Goal: Information Seeking & Learning: Learn about a topic

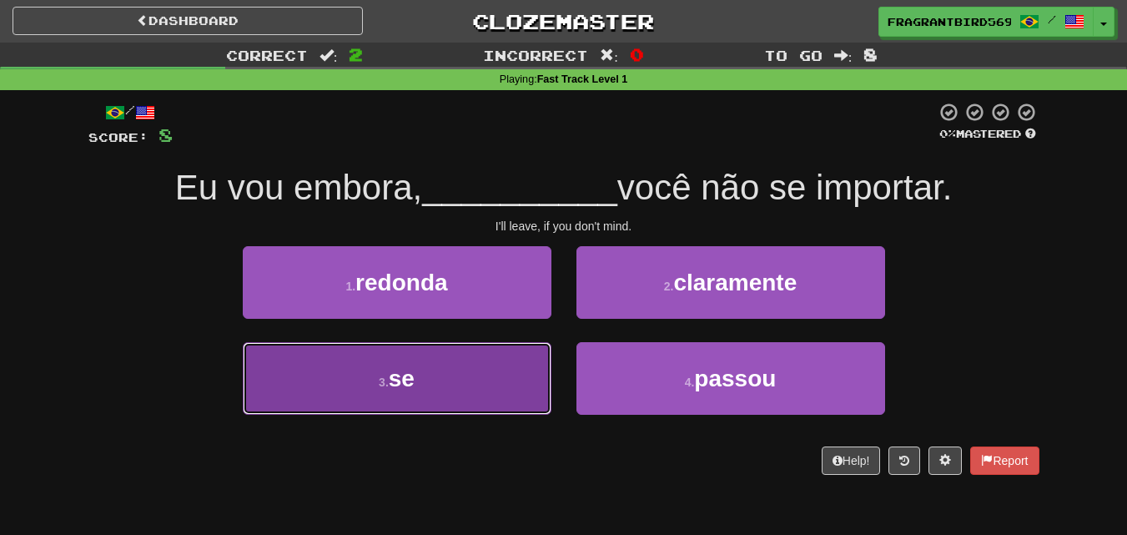
click at [476, 390] on button "3 . se" at bounding box center [397, 378] width 309 height 73
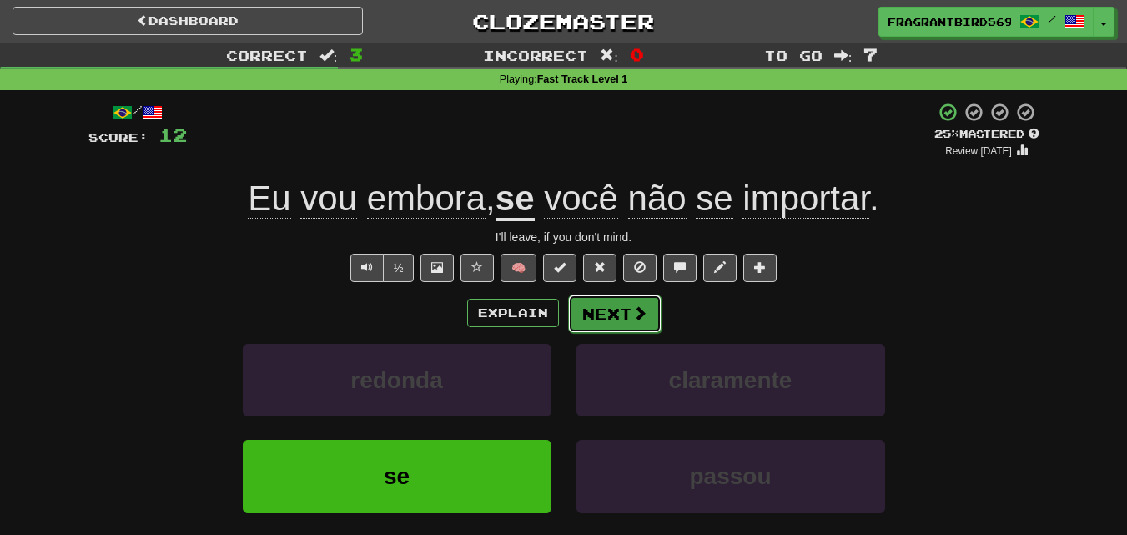
click at [623, 316] on button "Next" at bounding box center [614, 313] width 93 height 38
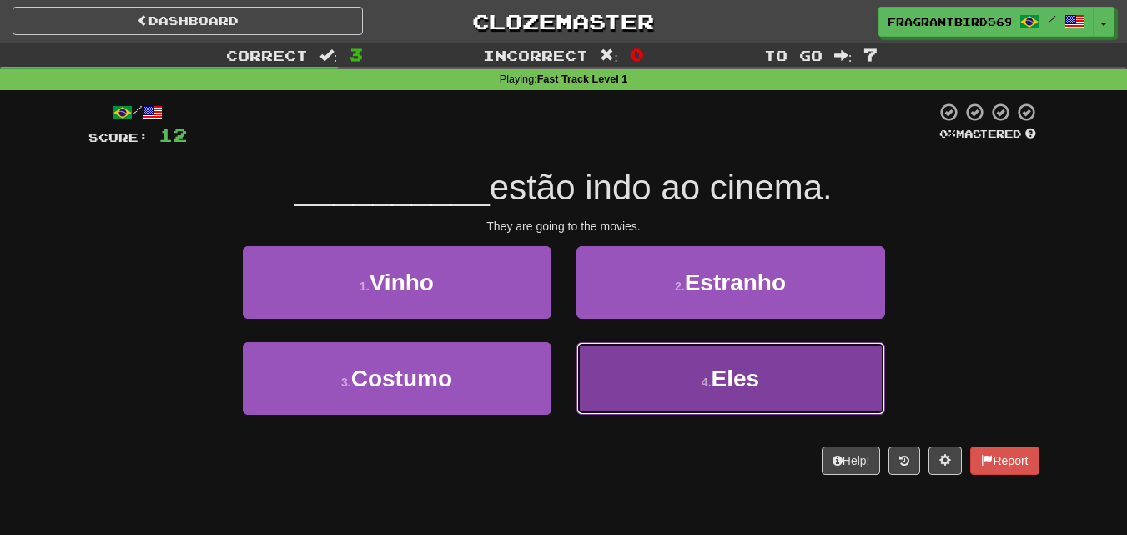
click at [785, 375] on button "4 . Eles" at bounding box center [730, 378] width 309 height 73
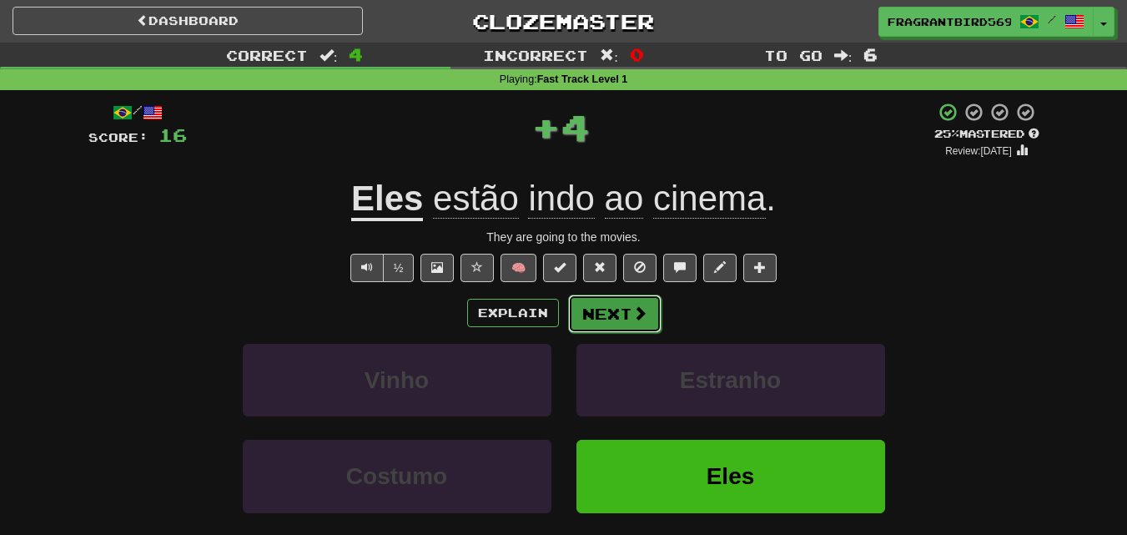
click at [652, 309] on button "Next" at bounding box center [614, 313] width 93 height 38
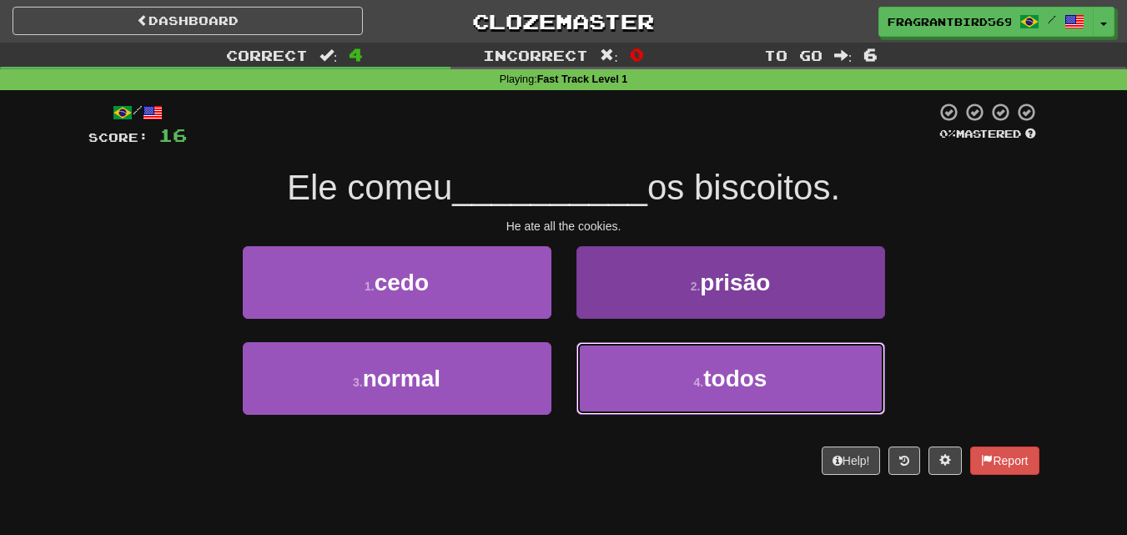
click at [857, 378] on button "4 . todos" at bounding box center [730, 378] width 309 height 73
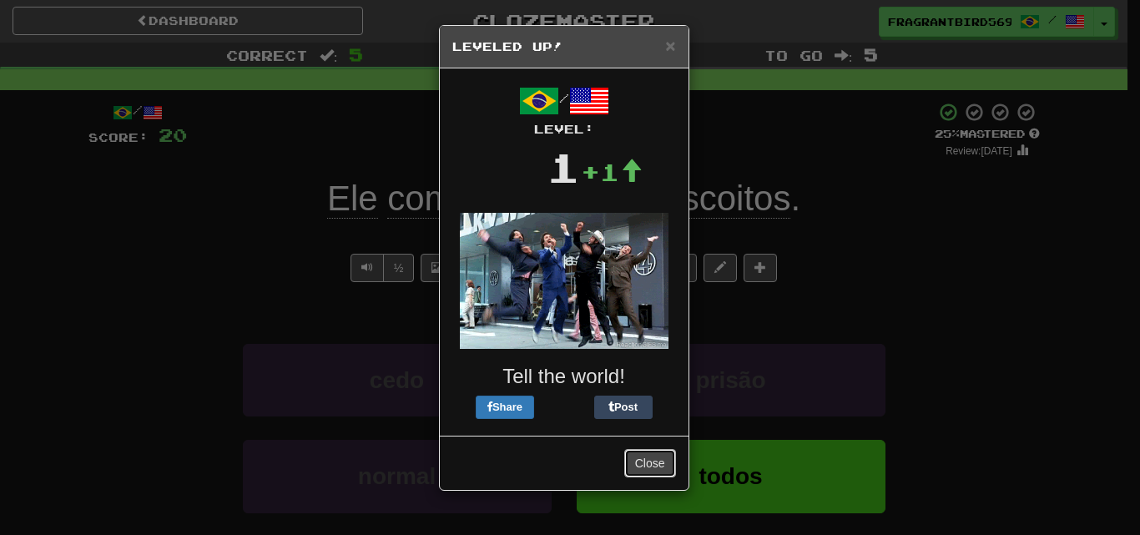
click at [644, 466] on button "Close" at bounding box center [650, 463] width 52 height 28
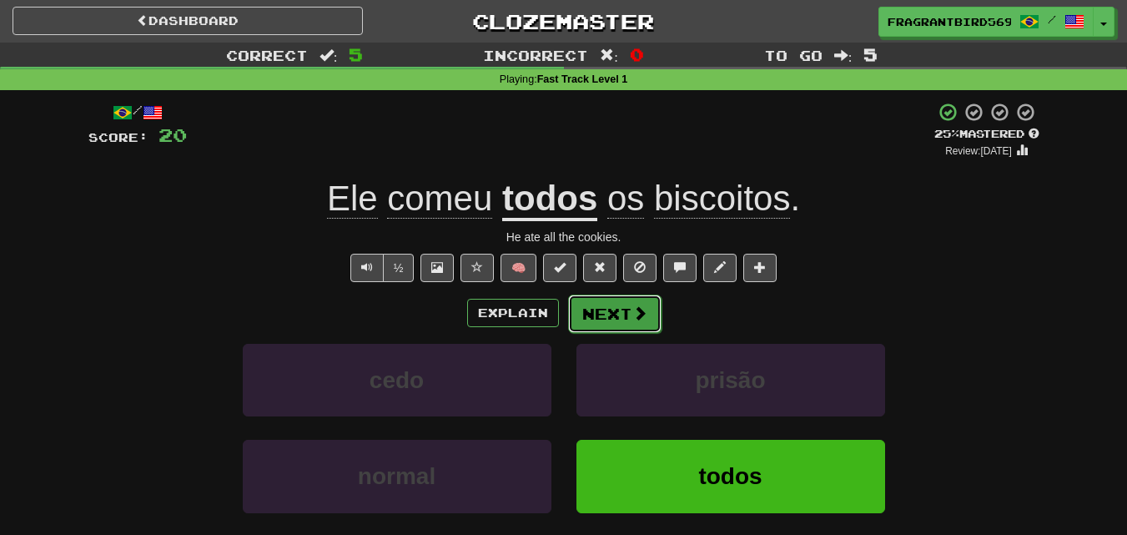
click at [652, 314] on button "Next" at bounding box center [614, 313] width 93 height 38
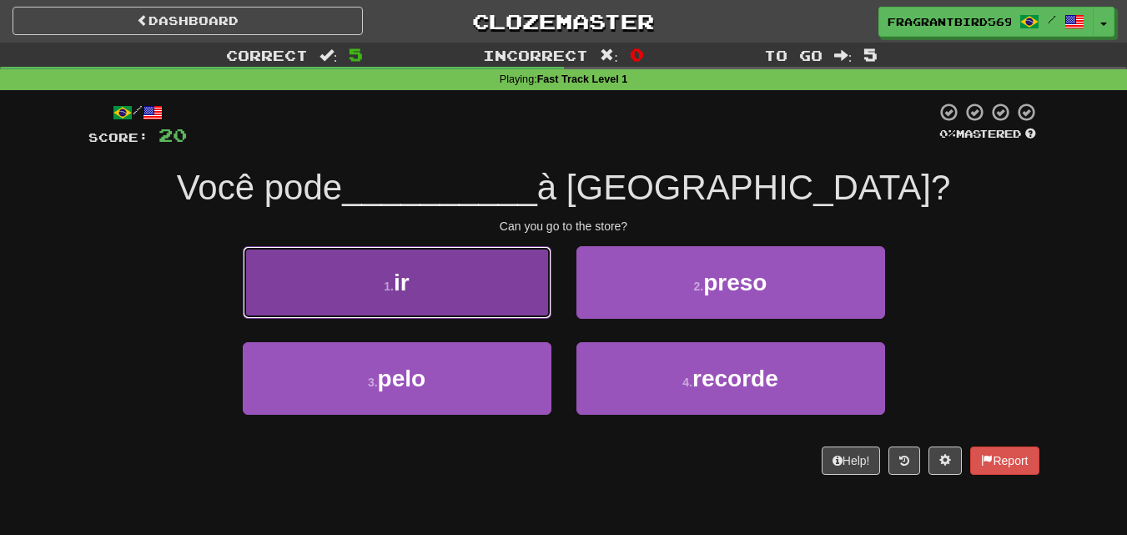
click at [470, 279] on button "1 . ir" at bounding box center [397, 282] width 309 height 73
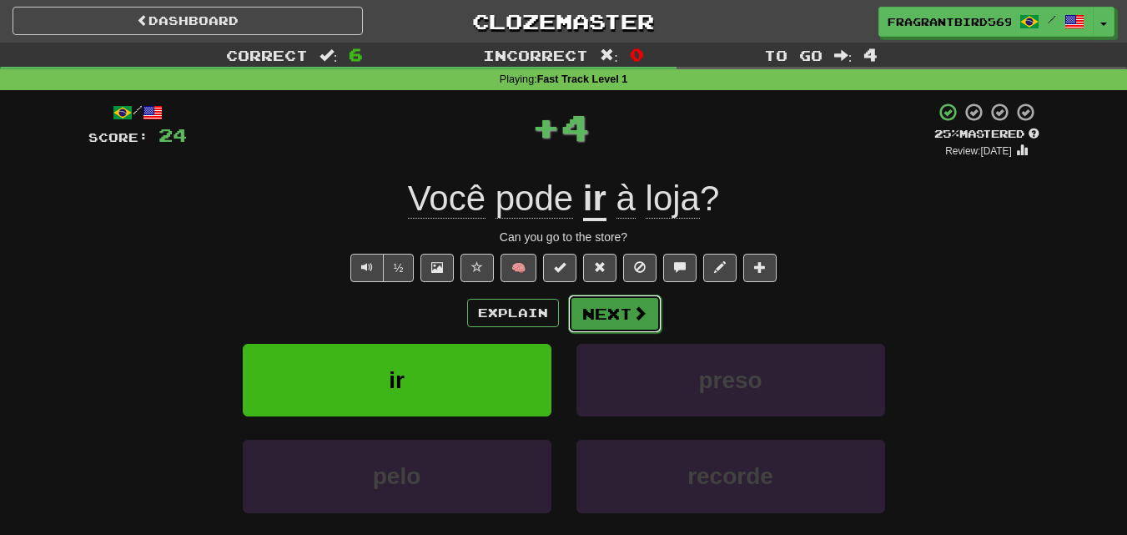
click at [615, 308] on button "Next" at bounding box center [614, 313] width 93 height 38
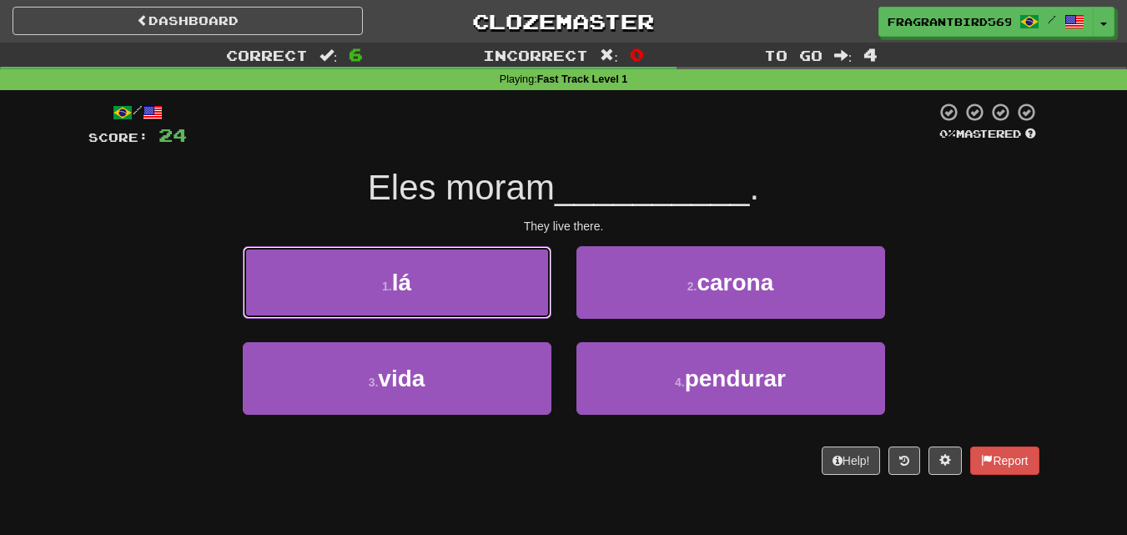
click at [519, 290] on button "1 . lá" at bounding box center [397, 282] width 309 height 73
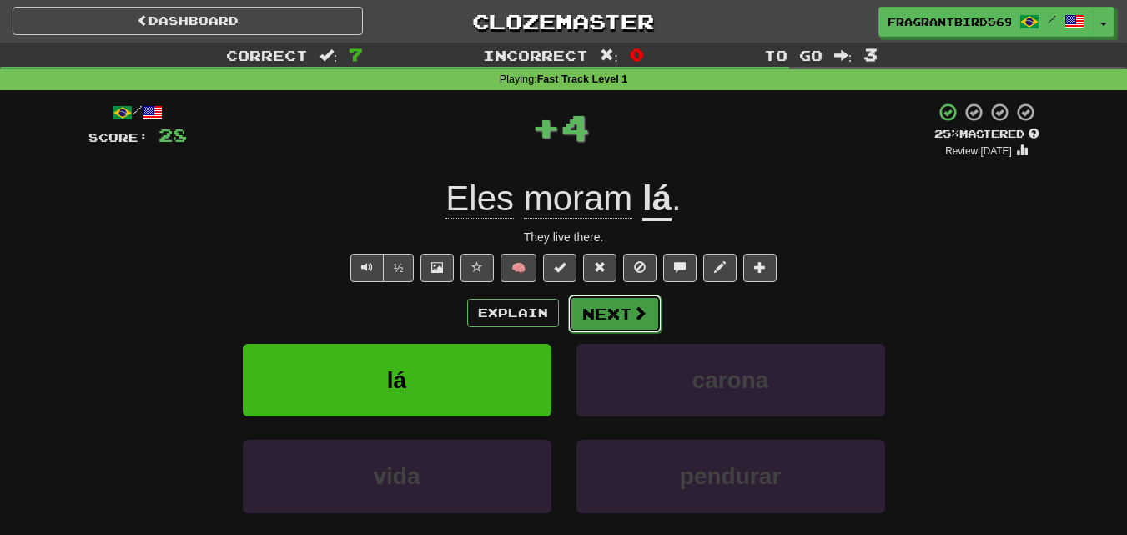
click at [588, 304] on button "Next" at bounding box center [614, 313] width 93 height 38
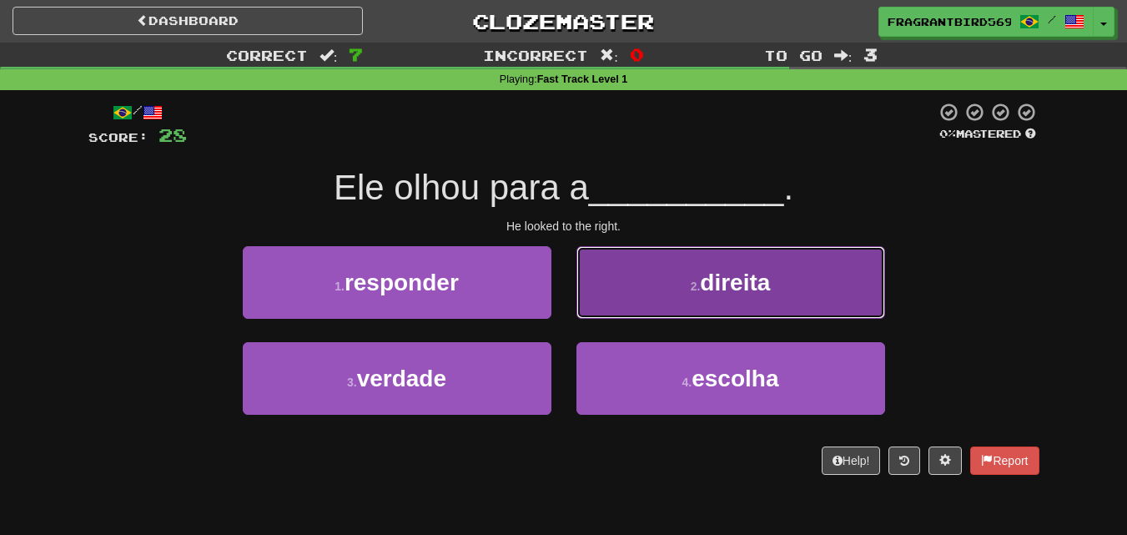
click at [742, 269] on span "direita" at bounding box center [735, 282] width 70 height 26
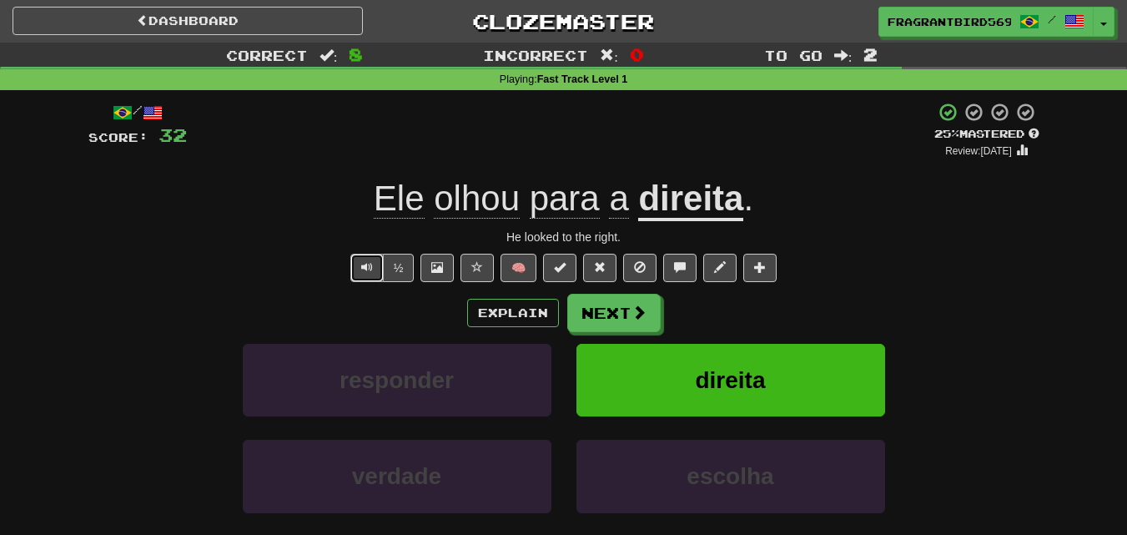
click at [365, 261] on span "Text-to-speech controls" at bounding box center [367, 267] width 12 height 12
click at [607, 304] on button "Next" at bounding box center [614, 313] width 93 height 38
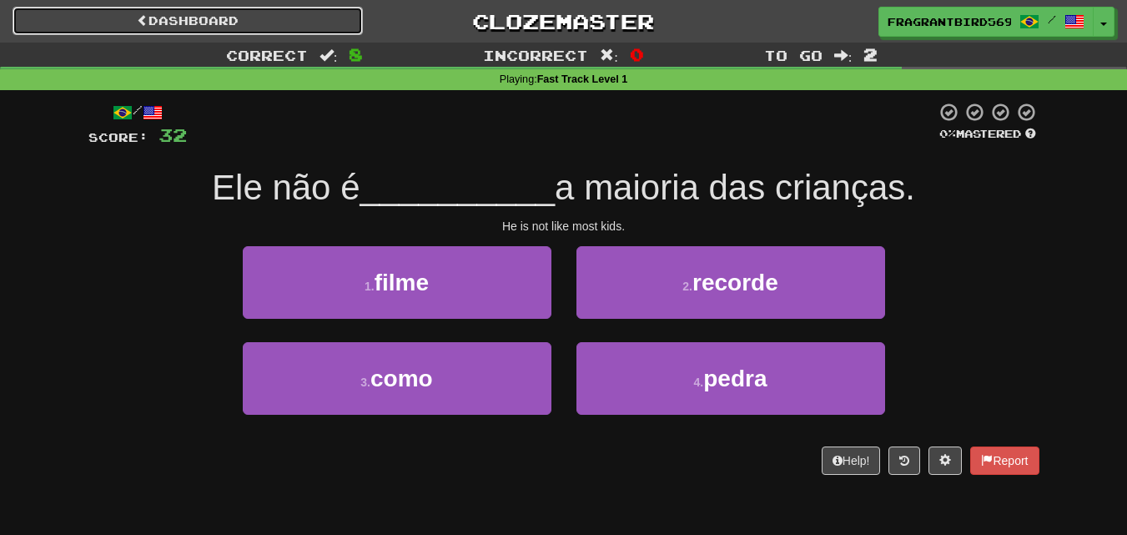
click at [157, 28] on link "Dashboard" at bounding box center [188, 21] width 350 height 28
